Goal: Check status: Check status

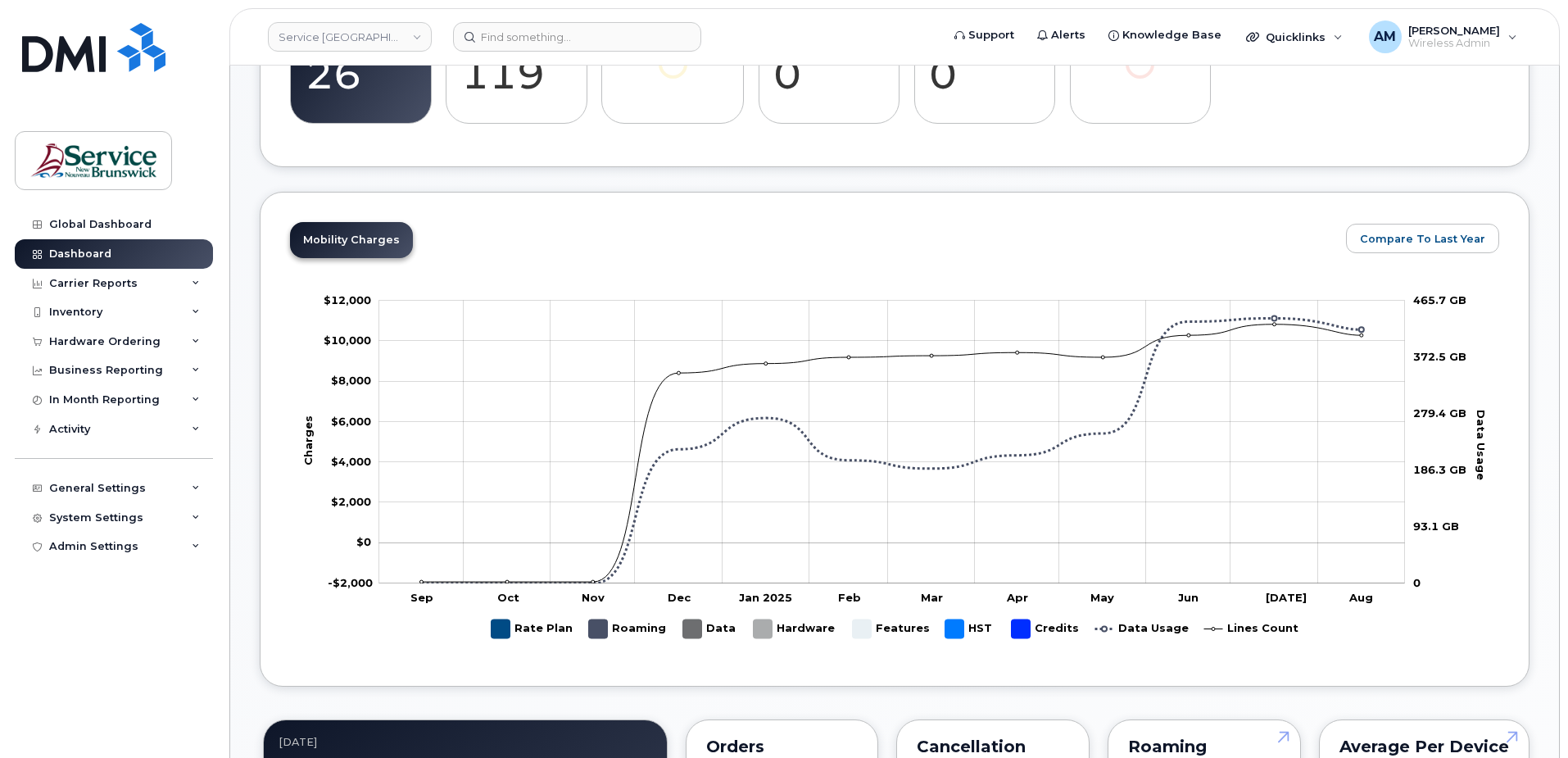
scroll to position [249, 0]
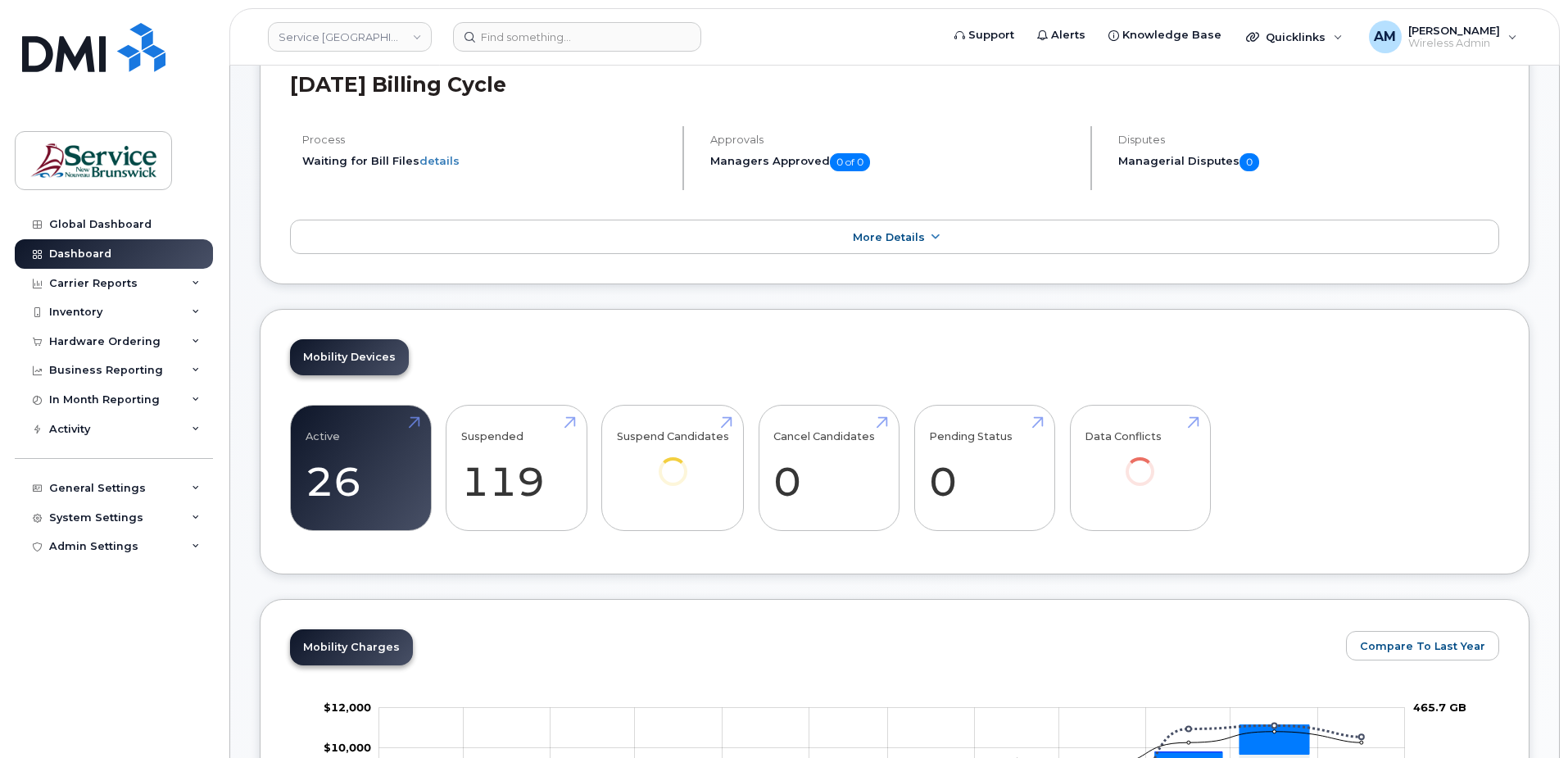
click at [373, 42] on link "Service New Brunswick (SNB)" at bounding box center [349, 36] width 163 height 29
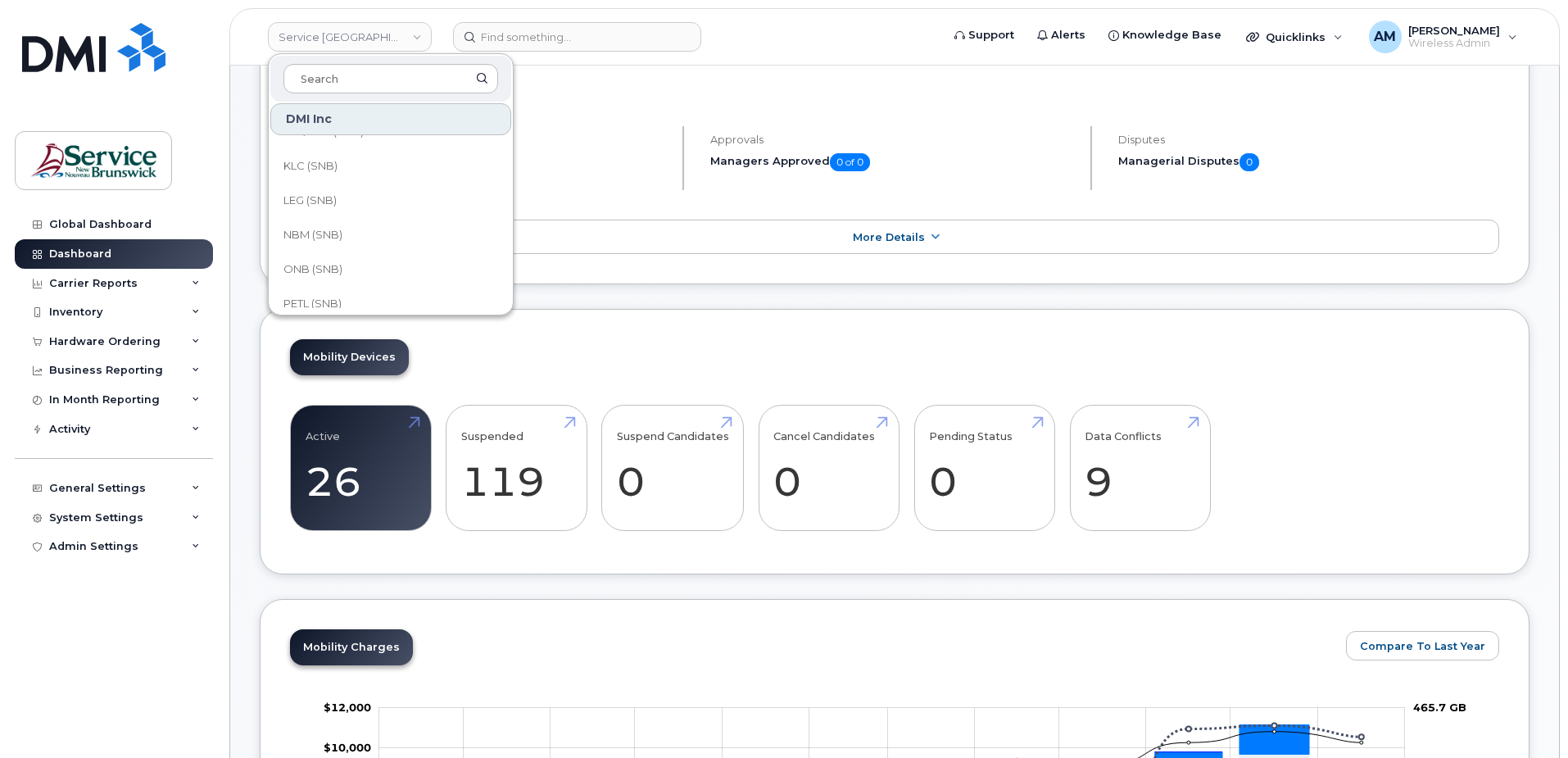
scroll to position [794, 0]
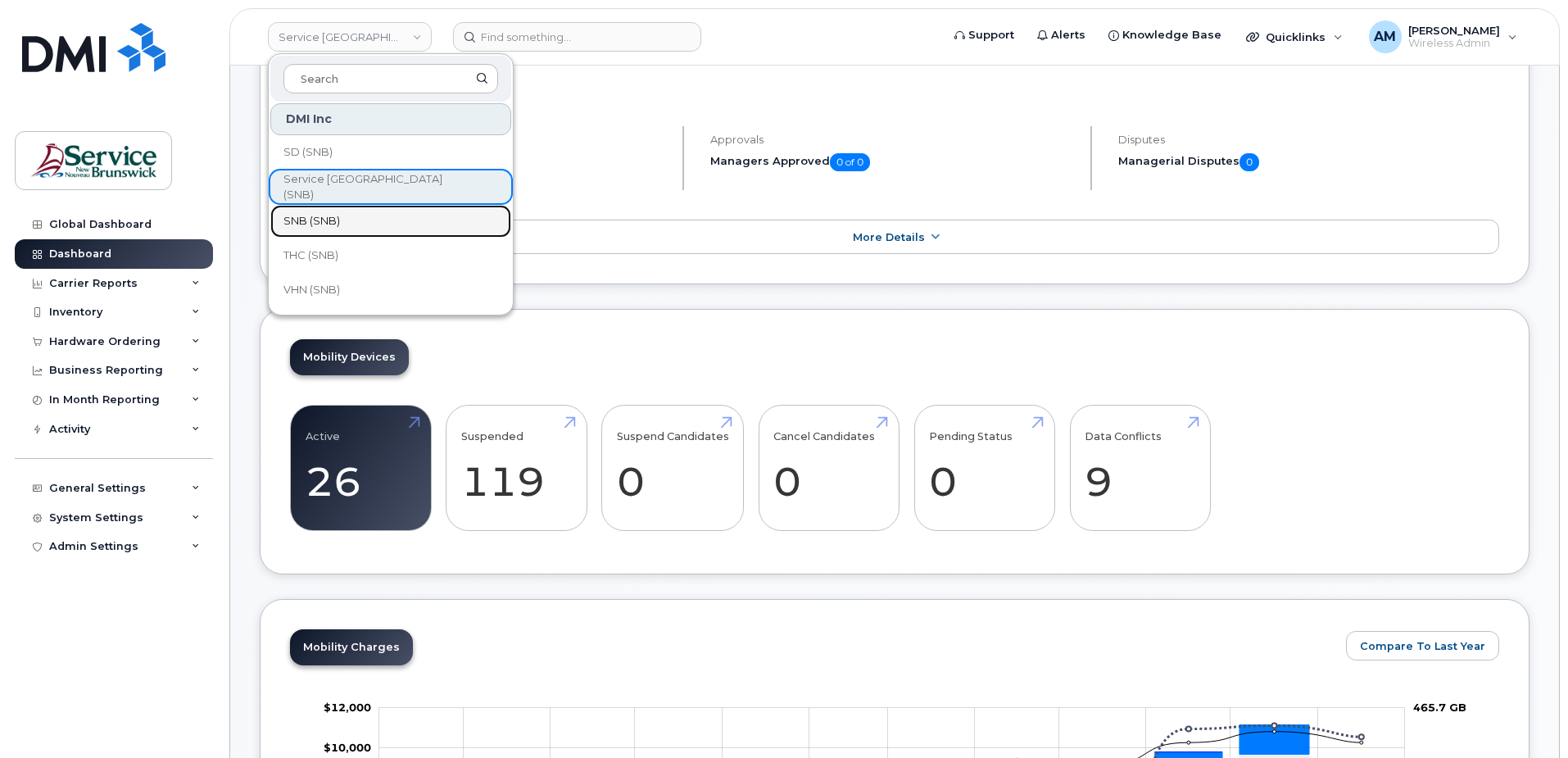
click at [349, 229] on link "SNB (SNB)" at bounding box center [390, 221] width 241 height 33
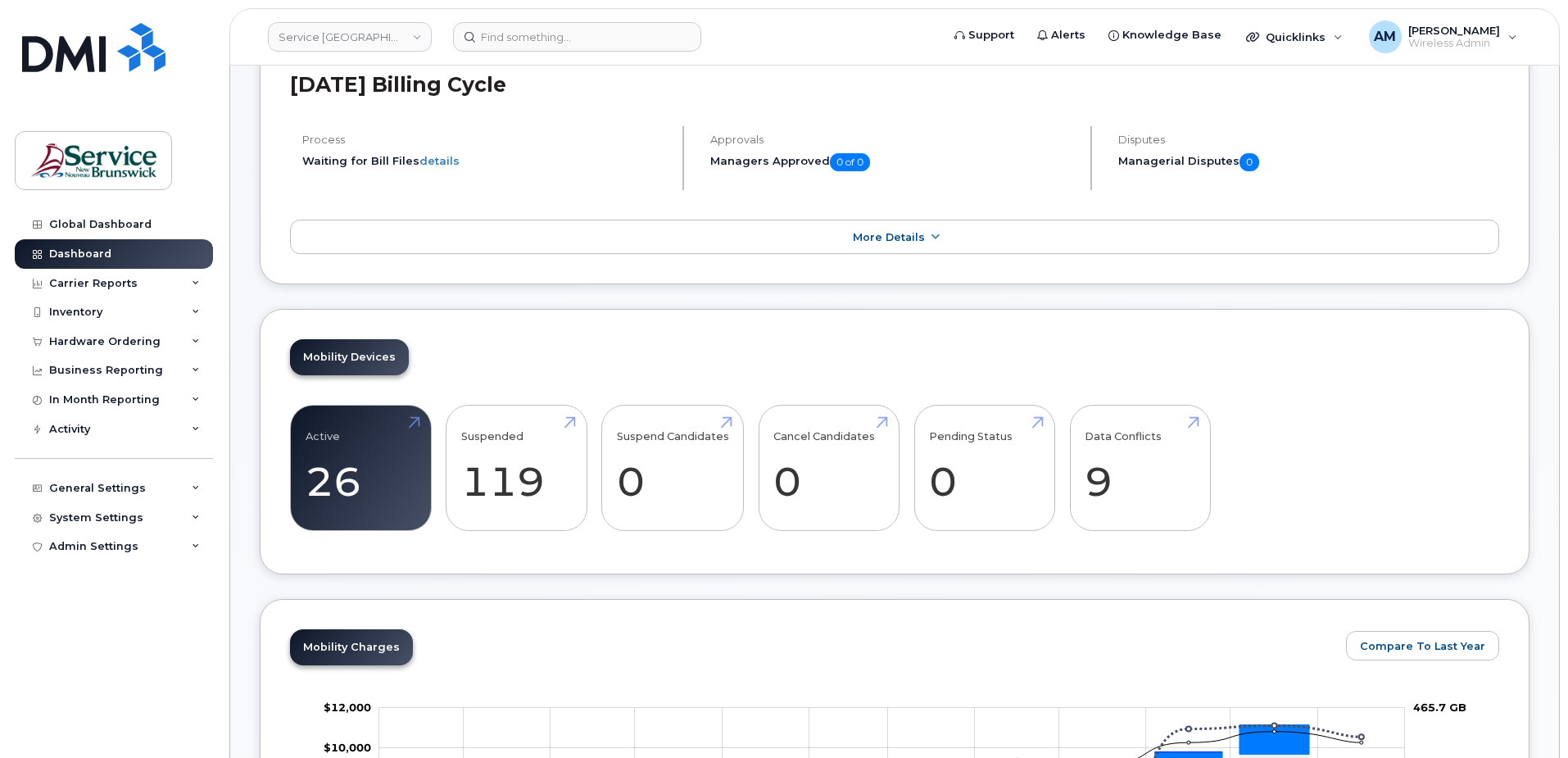
click at [36, 686] on div "Global Dashboard Dashboard Carrier Reports Monthly Billing Data Daily Data Pool…" at bounding box center [116, 472] width 202 height 524
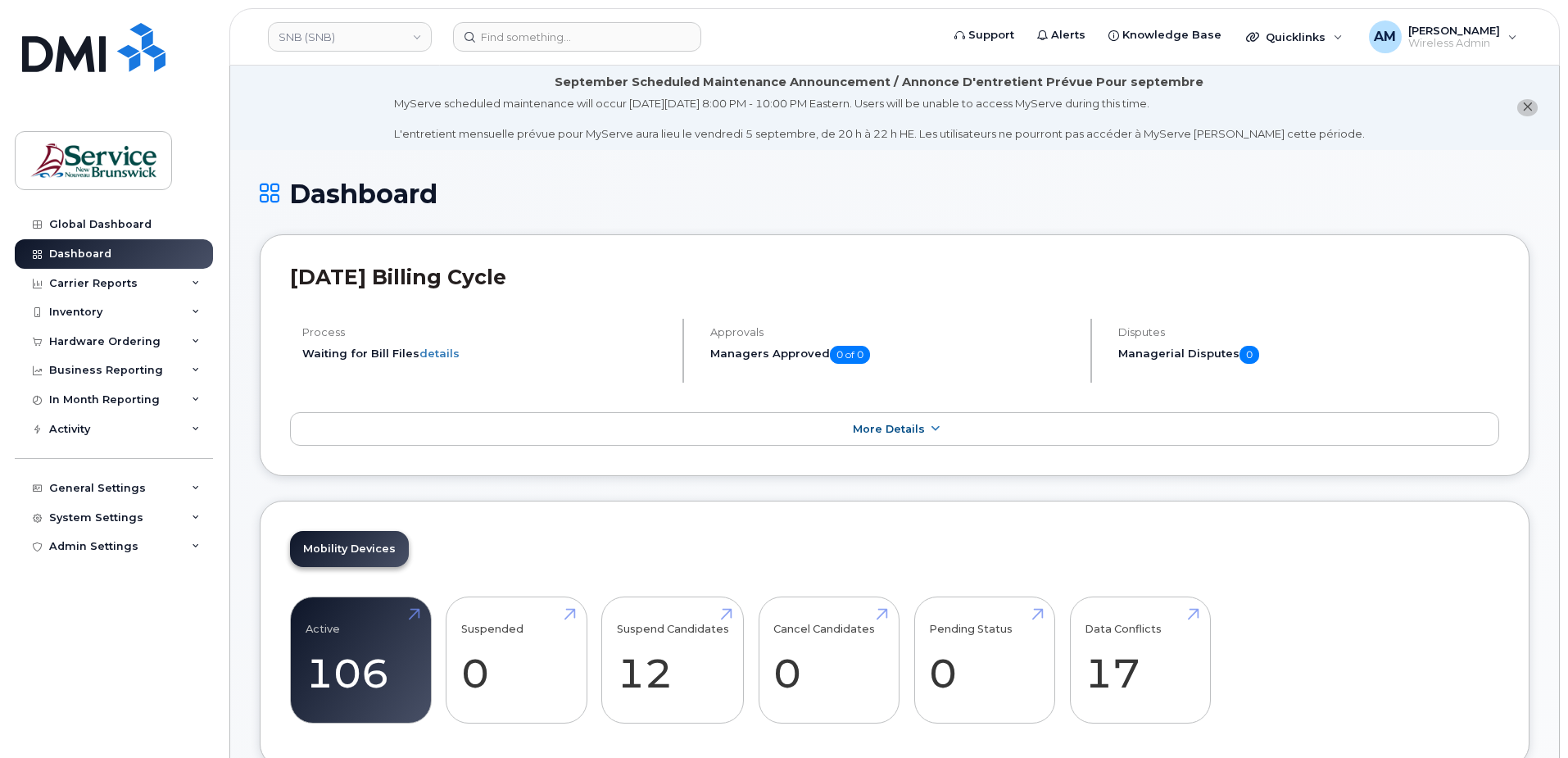
click at [94, 341] on div "Hardware Ordering" at bounding box center [105, 342] width 111 height 13
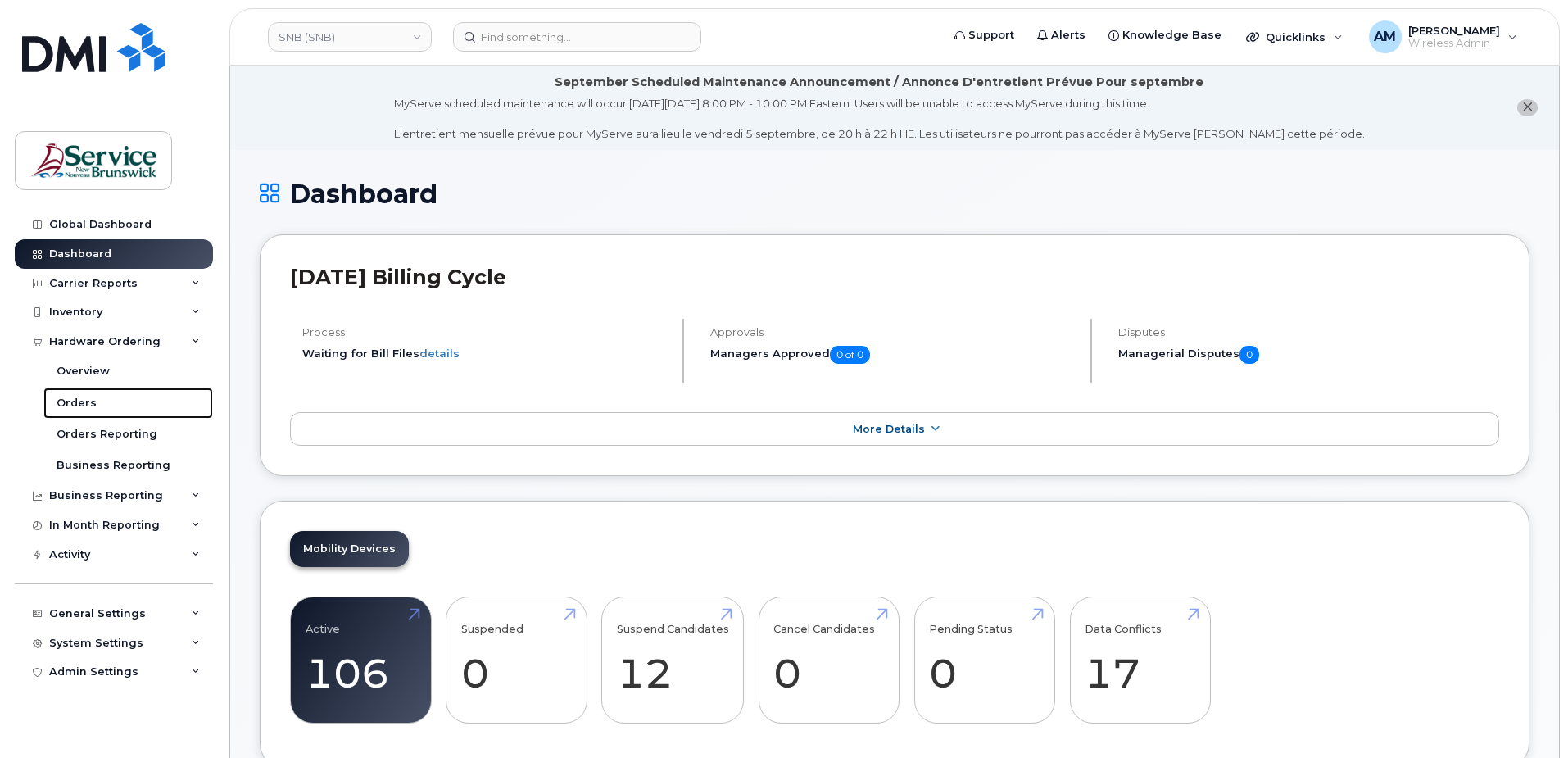
click at [77, 407] on div "Orders" at bounding box center [77, 404] width 40 height 15
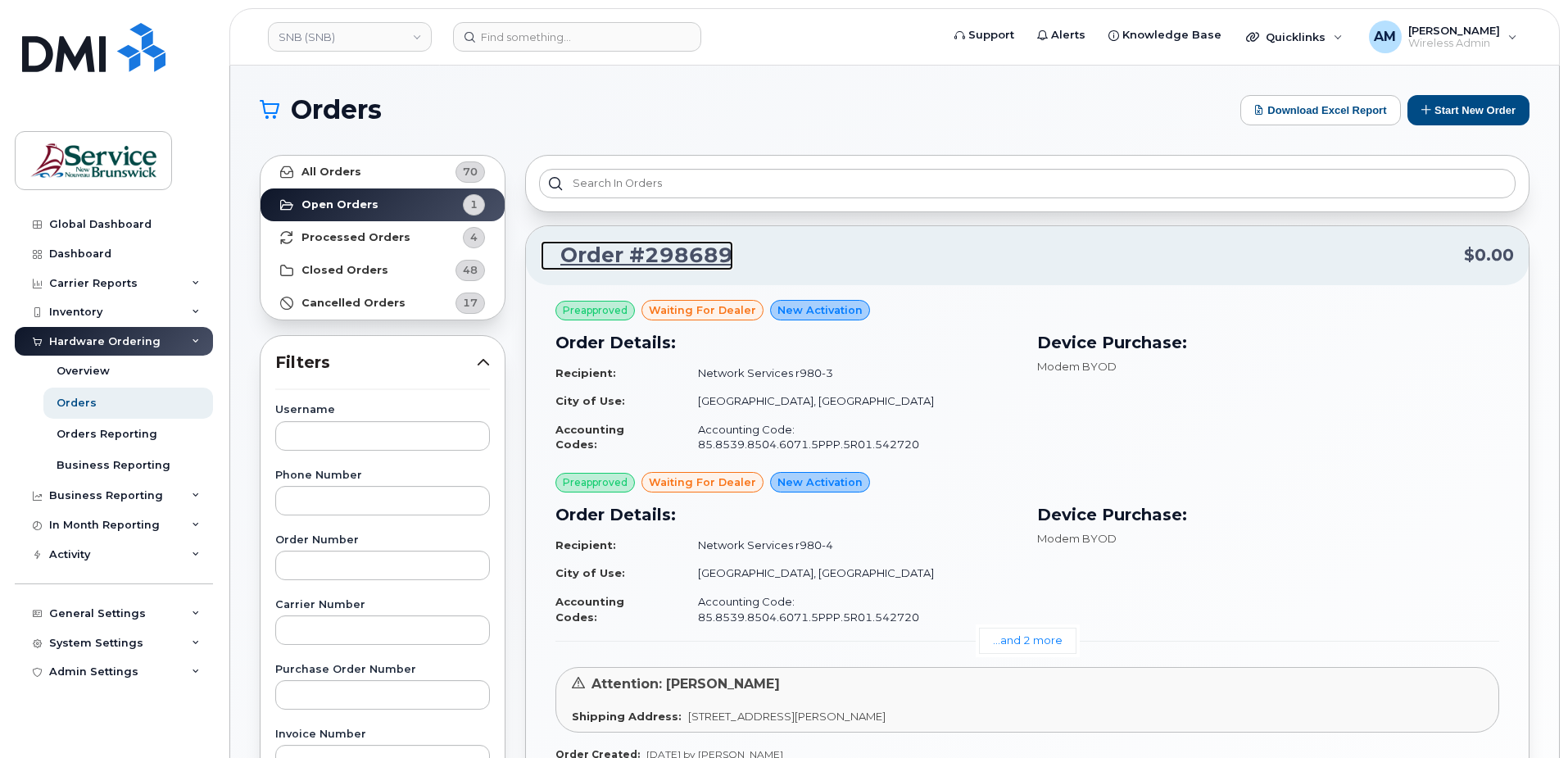
click at [701, 259] on link "Order #298689" at bounding box center [637, 255] width 193 height 29
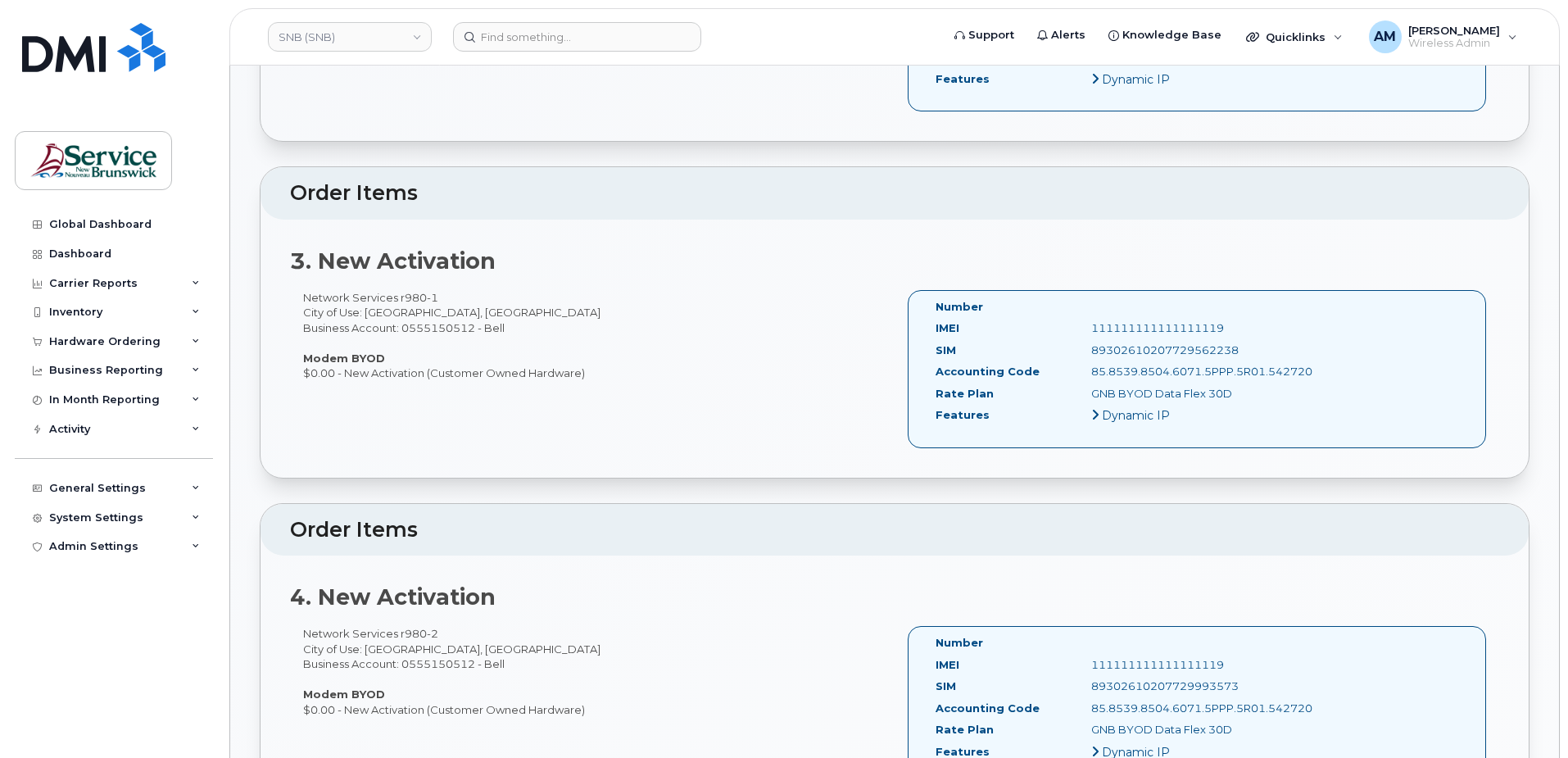
scroll to position [1558, 0]
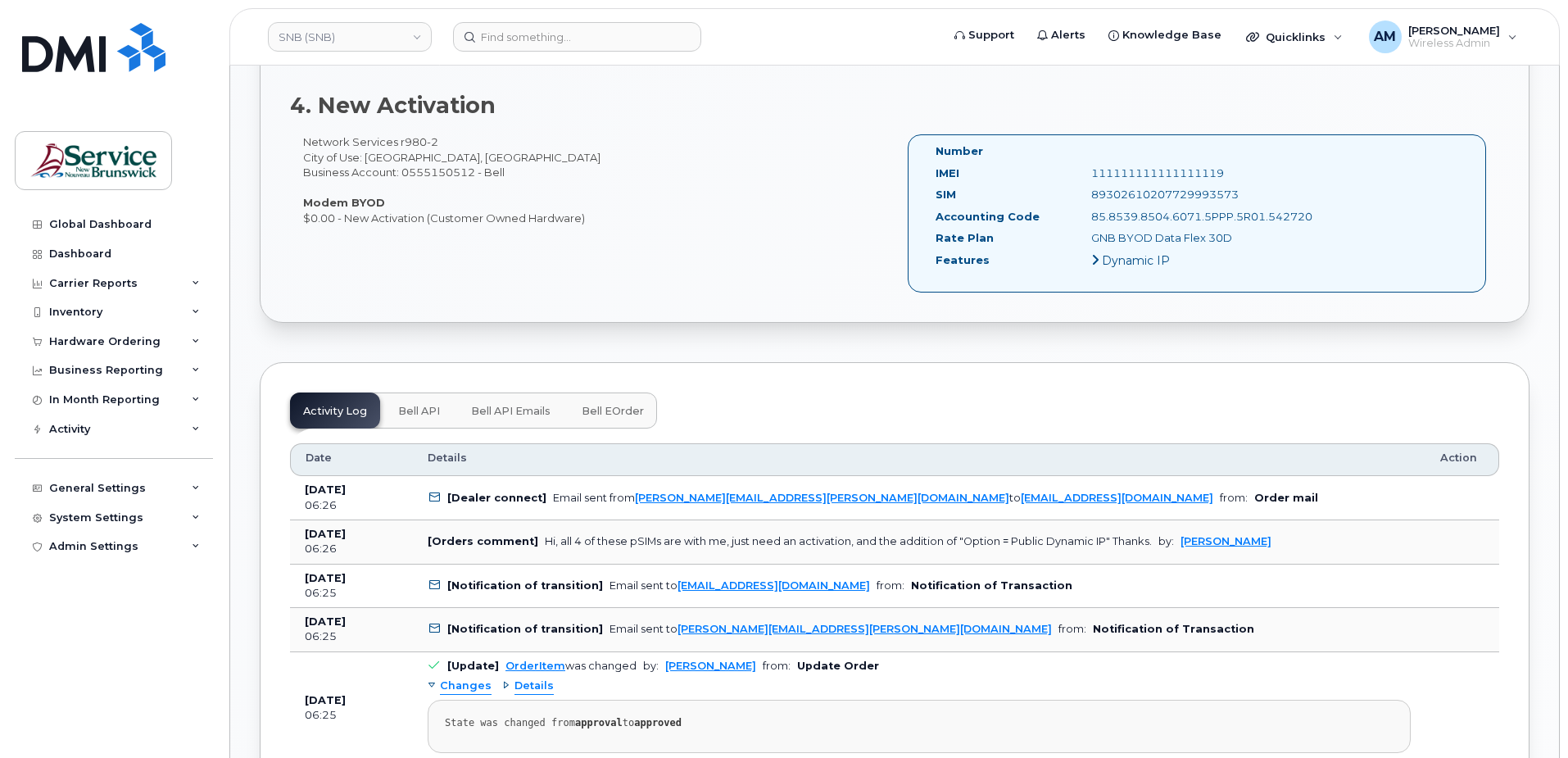
click at [392, 416] on button "Bell API" at bounding box center [419, 410] width 68 height 36
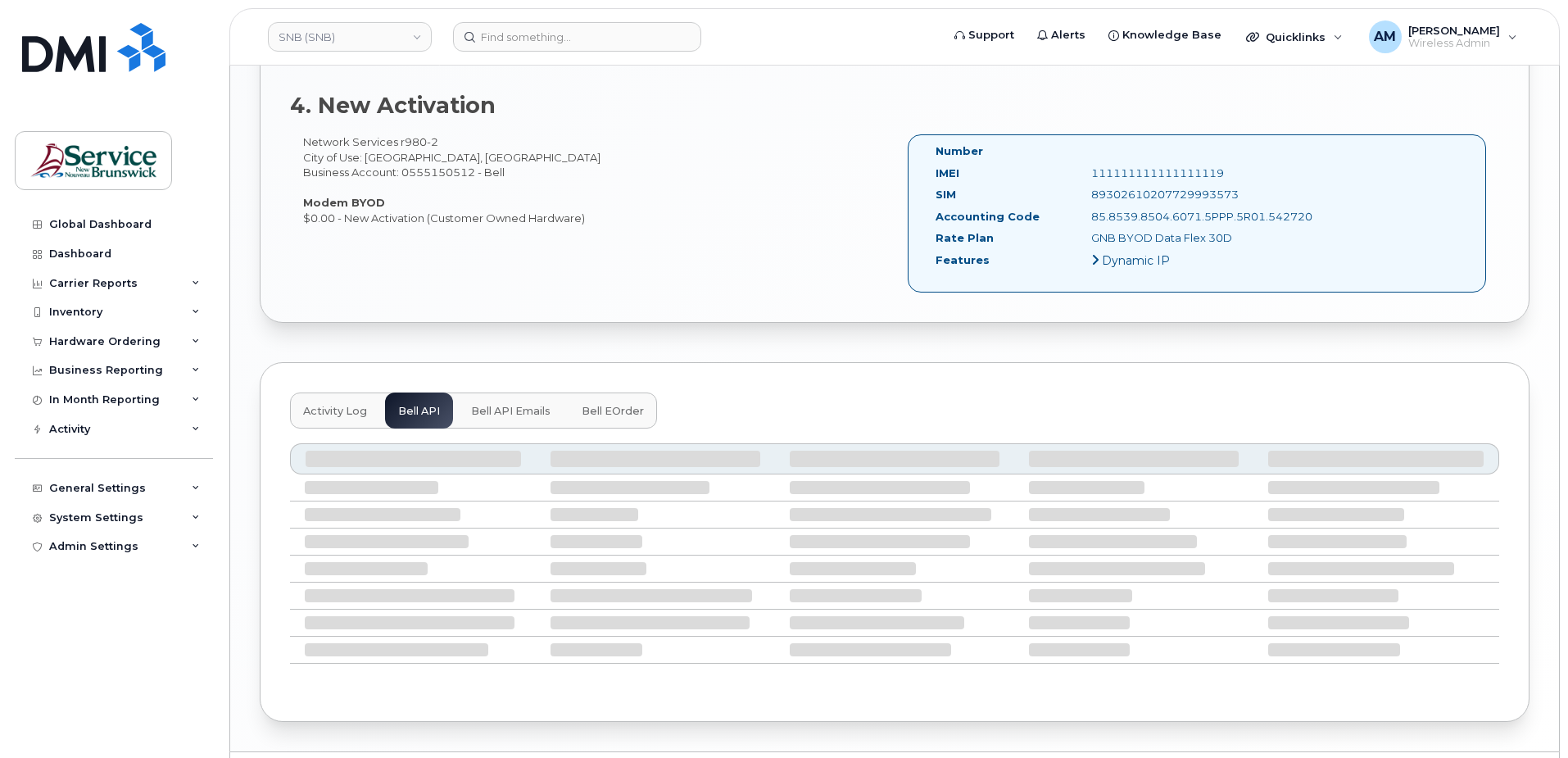
scroll to position [1417, 0]
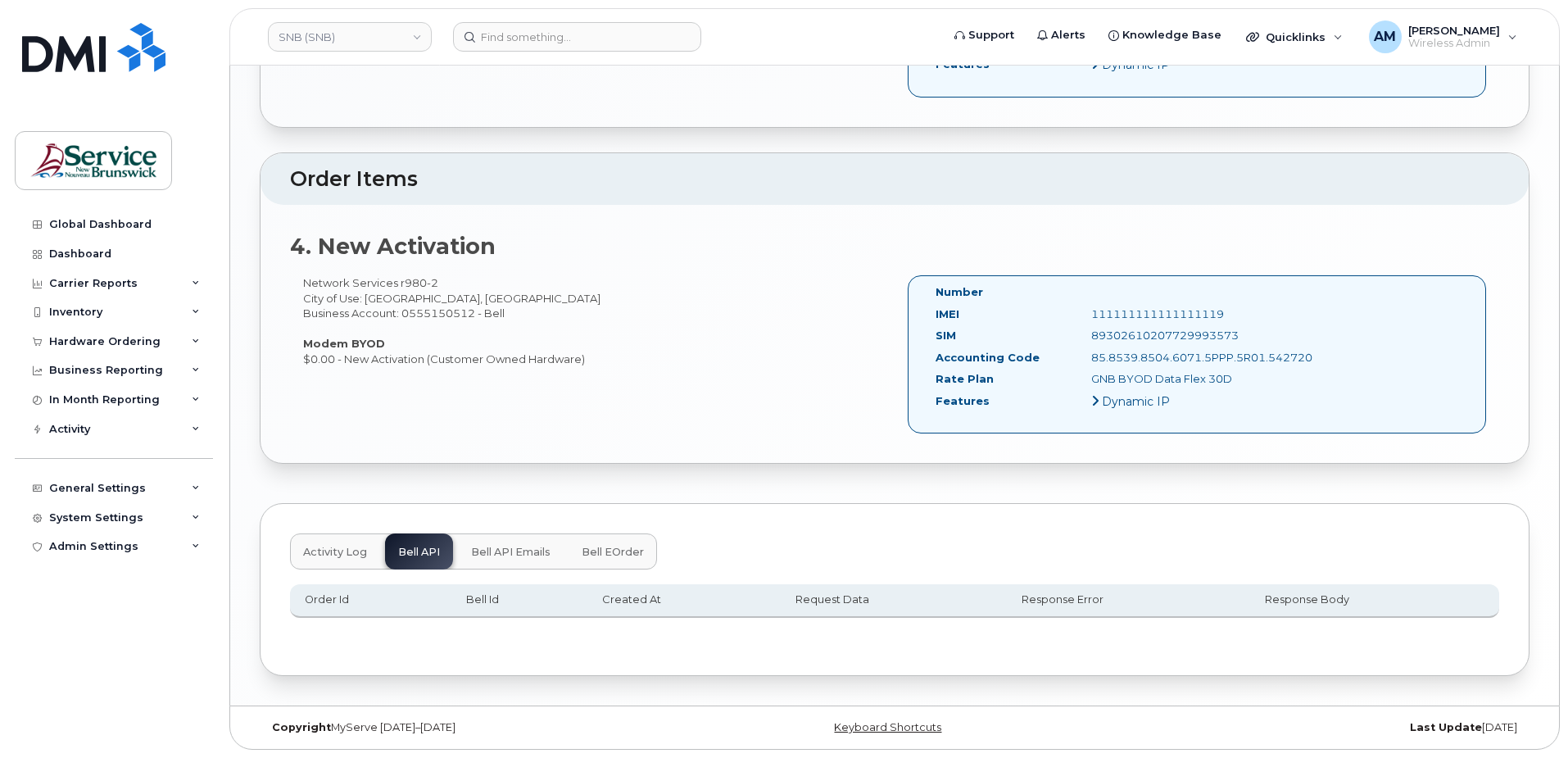
click at [535, 546] on span "Bell API Emails" at bounding box center [511, 553] width 79 height 13
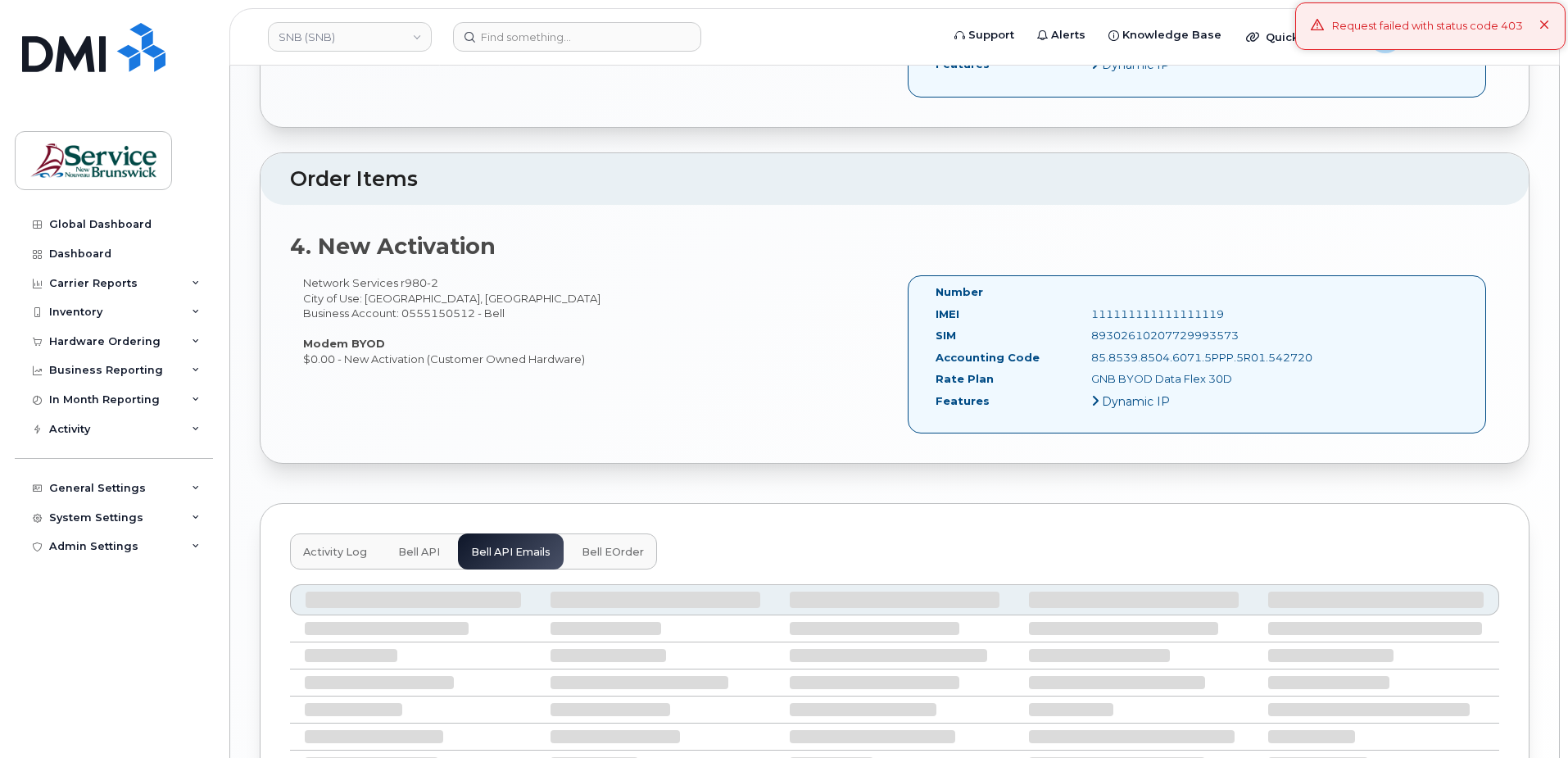
scroll to position [1603, 0]
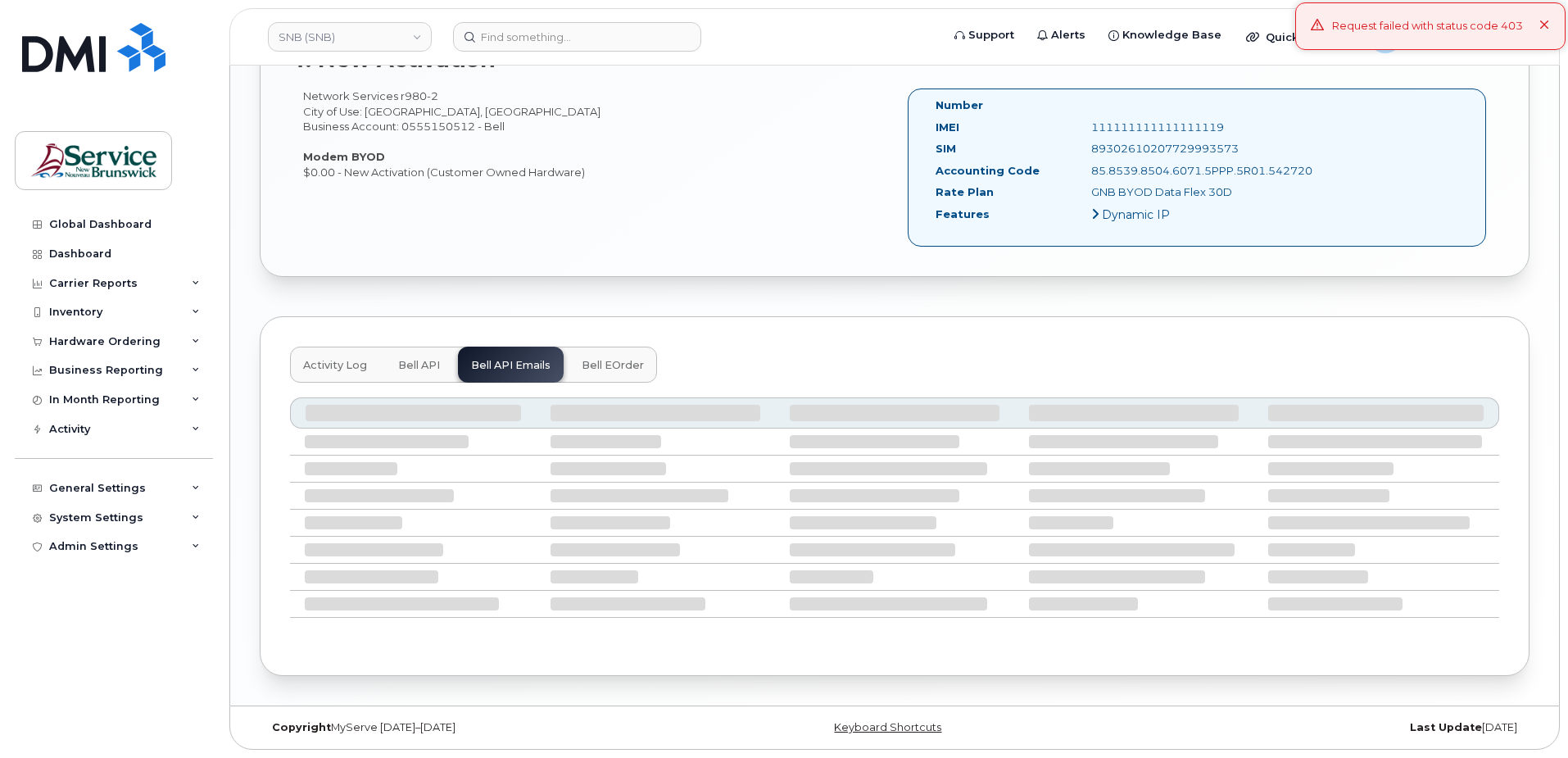
click at [626, 361] on span "Bell eOrder" at bounding box center [613, 366] width 62 height 13
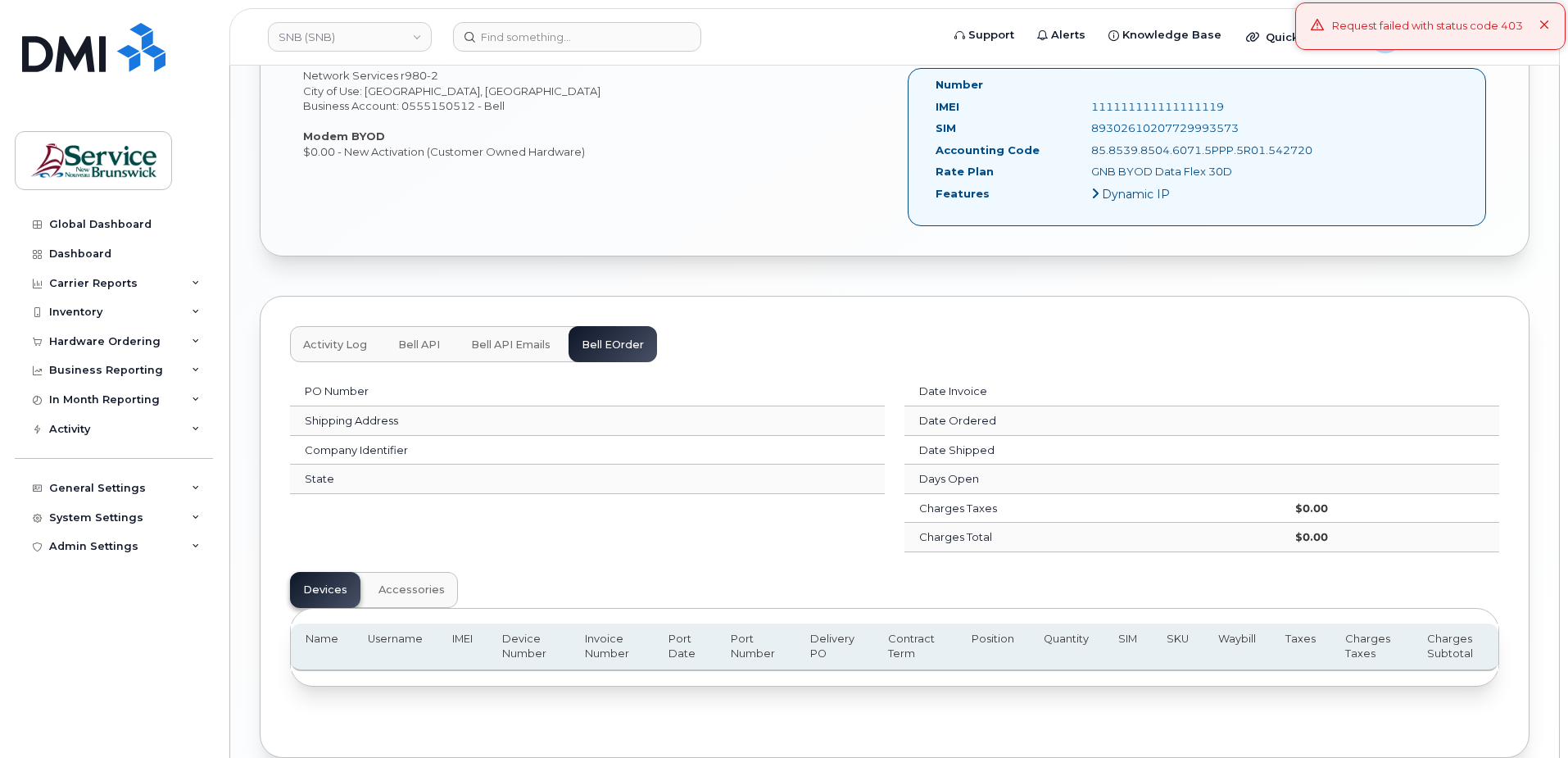
scroll to position [1706, 0]
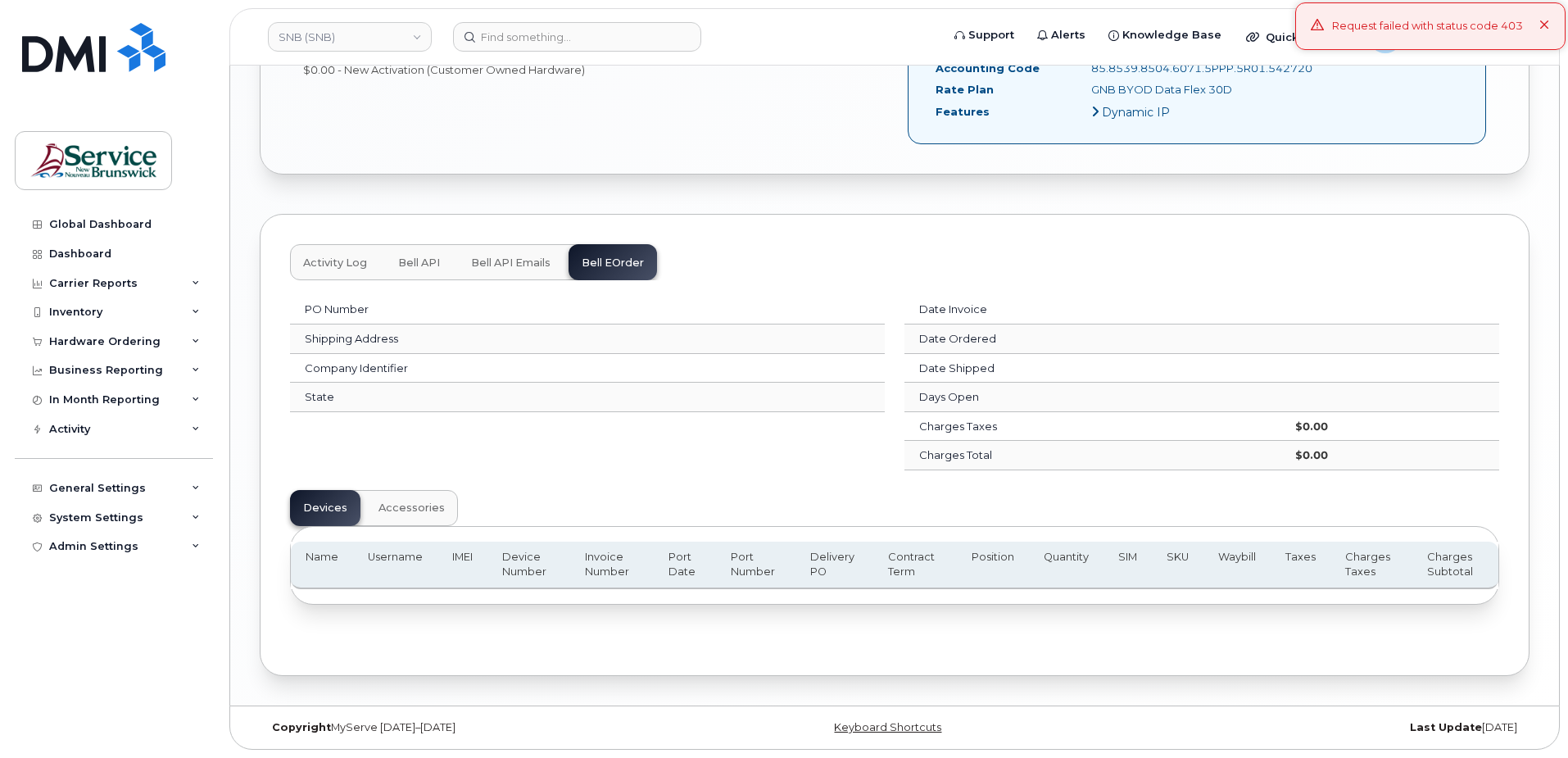
click at [312, 258] on span "Activity Log" at bounding box center [335, 263] width 64 height 13
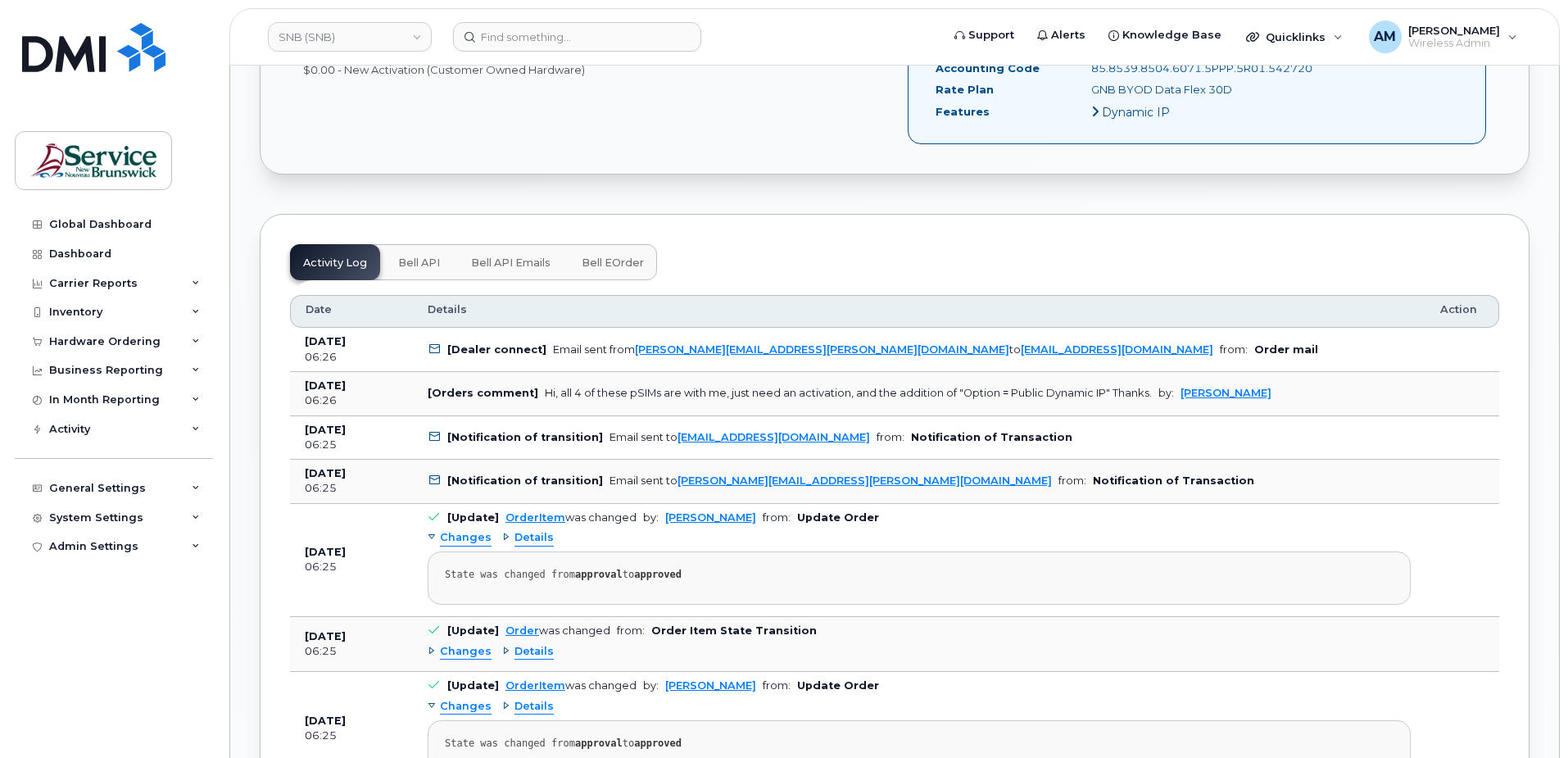
click at [1150, 351] on td "[Dealer connect] Email sent from andrew.morris@snb.ca to procurement@myserve.ca…" at bounding box center [919, 350] width 1013 height 44
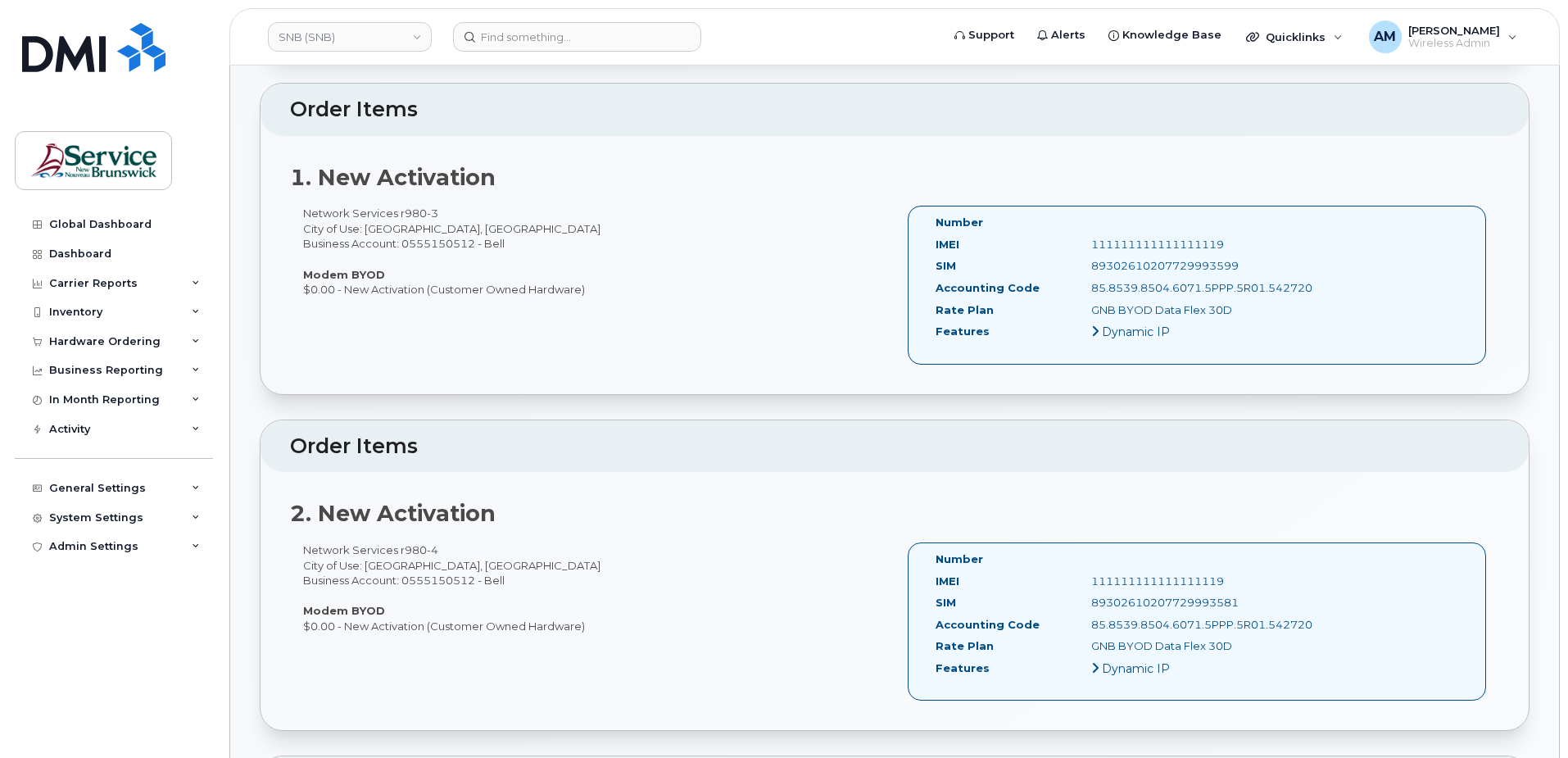
scroll to position [66, 0]
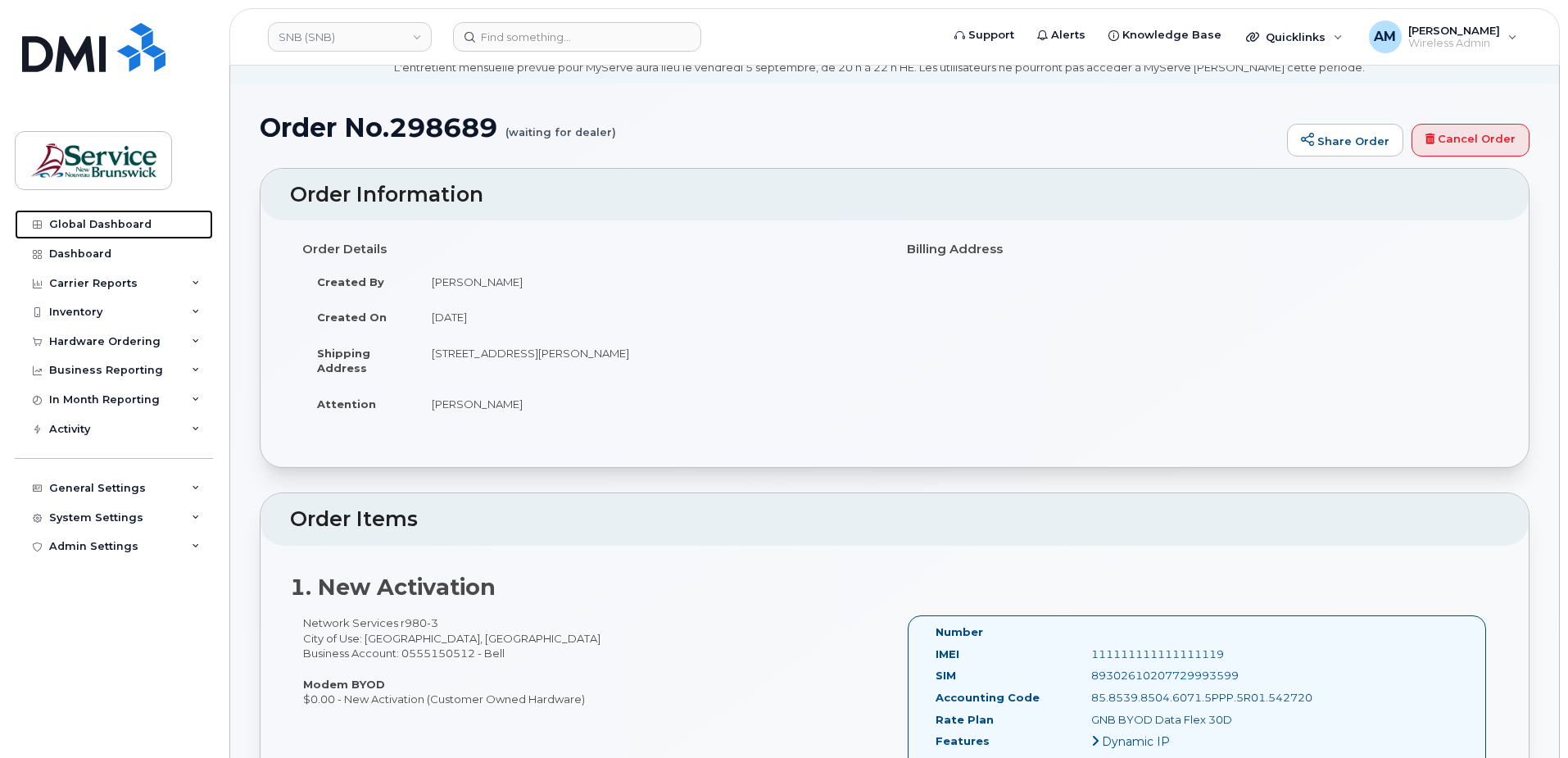
click at [129, 226] on div "Global Dashboard" at bounding box center [100, 225] width 102 height 13
